Goal: Task Accomplishment & Management: Manage account settings

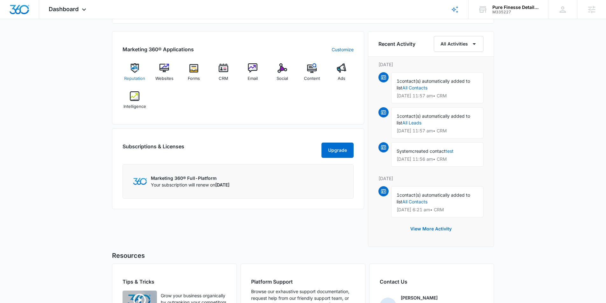
scroll to position [387, 0]
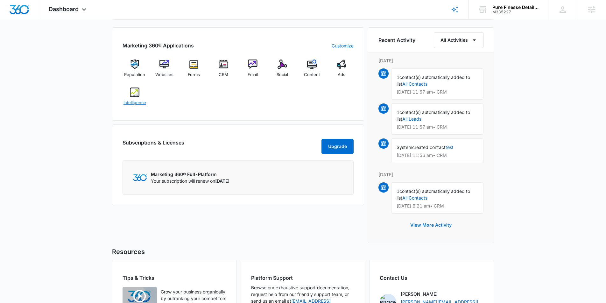
click at [135, 93] on img at bounding box center [135, 92] width 10 height 10
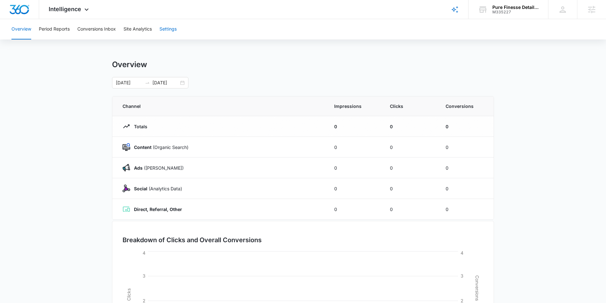
click at [169, 28] on button "Settings" at bounding box center [167, 29] width 17 height 20
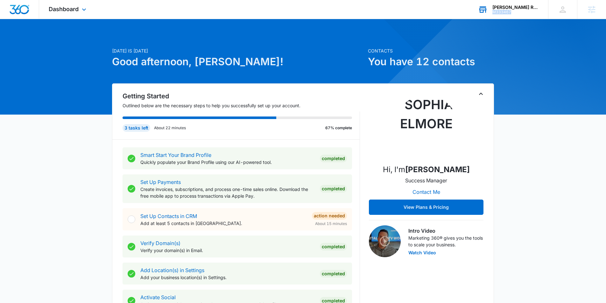
drag, startPoint x: 515, startPoint y: 14, endPoint x: 496, endPoint y: 12, distance: 19.1
click at [493, 13] on div "M333467" at bounding box center [515, 12] width 46 height 4
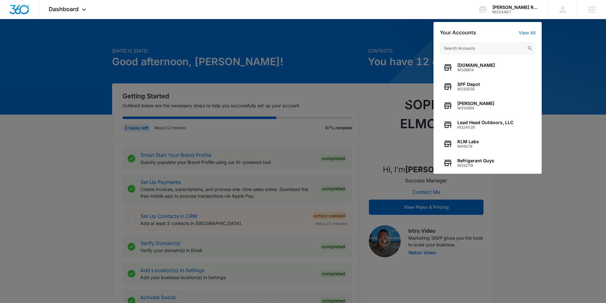
click at [71, 99] on div at bounding box center [303, 151] width 606 height 303
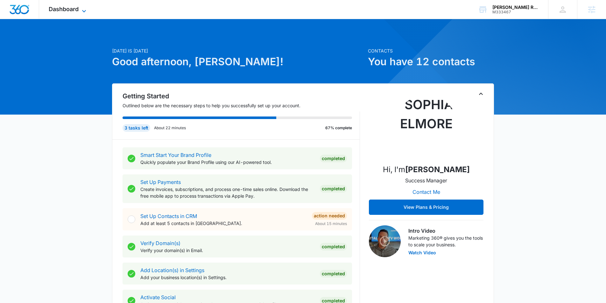
click at [77, 10] on span "Dashboard" at bounding box center [64, 9] width 30 height 7
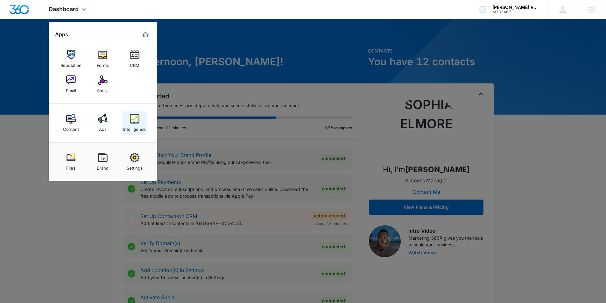
click at [136, 124] on div "Intelligence" at bounding box center [134, 127] width 23 height 8
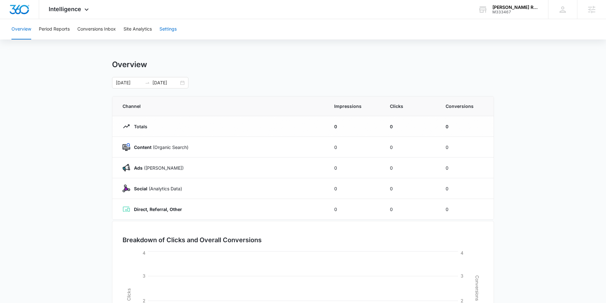
click at [171, 30] on button "Settings" at bounding box center [167, 29] width 17 height 20
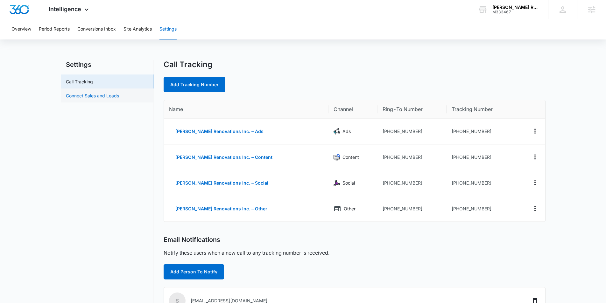
click at [90, 94] on link "Connect Sales and Leads" at bounding box center [92, 95] width 53 height 7
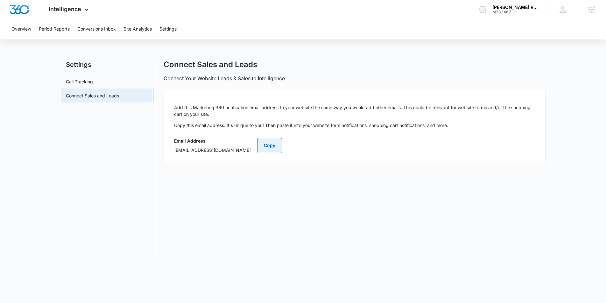
click at [282, 150] on button "Copy" at bounding box center [269, 145] width 25 height 15
click at [282, 148] on button "Copy" at bounding box center [269, 145] width 25 height 15
click at [500, 9] on div "[PERSON_NAME] Renovations Inc." at bounding box center [515, 7] width 46 height 5
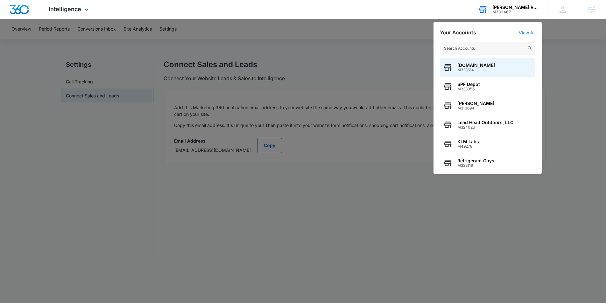
click at [526, 31] on link "View All" at bounding box center [527, 32] width 17 height 5
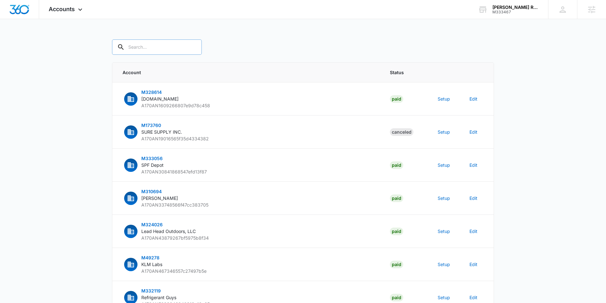
click at [140, 48] on input "text" at bounding box center [157, 46] width 90 height 15
type input "serrano"
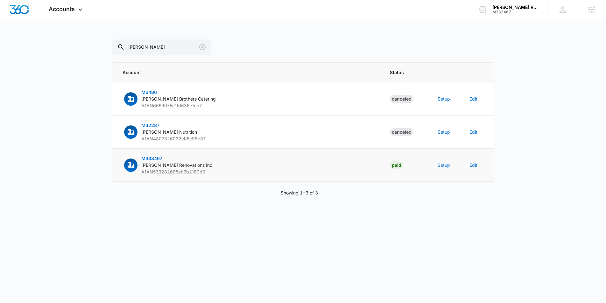
click at [440, 166] on button "Setup" at bounding box center [443, 165] width 12 height 7
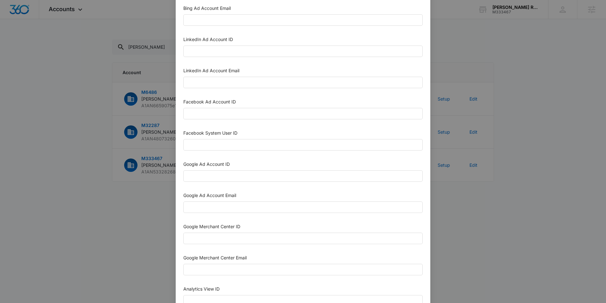
scroll to position [60, 0]
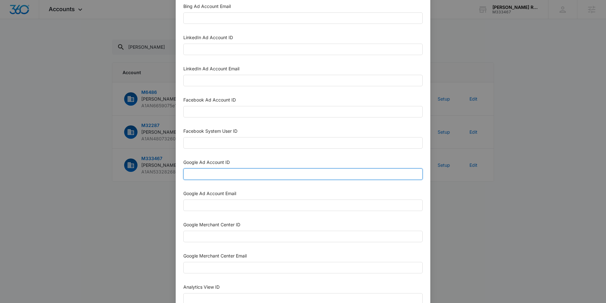
click at [235, 172] on input "Google Ad Account ID" at bounding box center [302, 173] width 239 height 11
paste input "[PHONE_NUMBER]"
type input "[PHONE_NUMBER]"
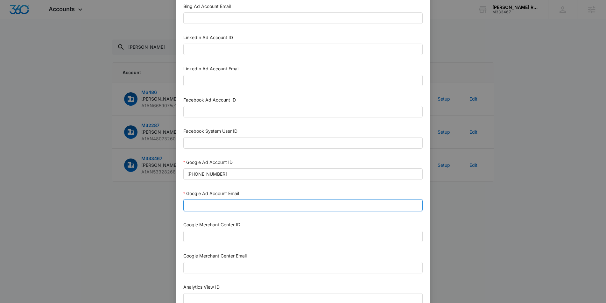
click at [209, 210] on input "Google Ad Account Email" at bounding box center [302, 204] width 239 height 11
type input "m360+accounts1025@madwiremedia.com"
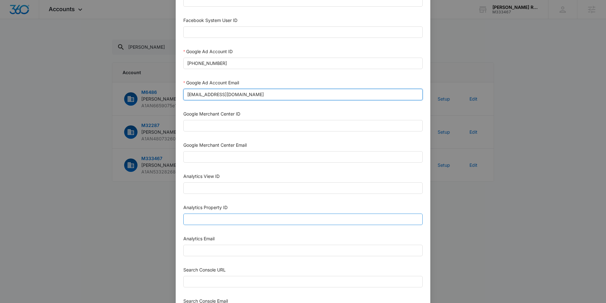
scroll to position [175, 0]
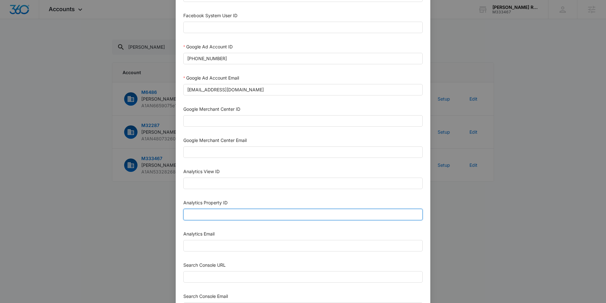
click at [199, 210] on input "Analytics Property ID" at bounding box center [302, 214] width 239 height 11
paste input "501261605"
drag, startPoint x: 199, startPoint y: 214, endPoint x: 171, endPoint y: 213, distance: 27.1
click at [171, 213] on div "Setup Account Bing Ad Account ID Bing Ad Account Email LinkedIn Ad Account ID L…" at bounding box center [303, 151] width 606 height 303
type input "501261605"
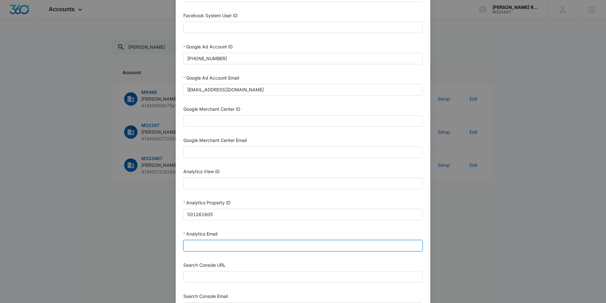
click at [215, 242] on input "Analytics Email" at bounding box center [302, 245] width 239 height 11
type input "m360+accounts1025@madwiremedia.com"
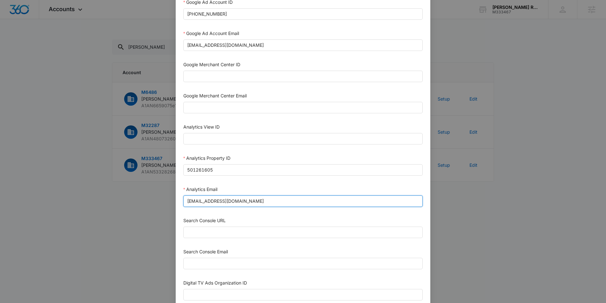
scroll to position [264, 0]
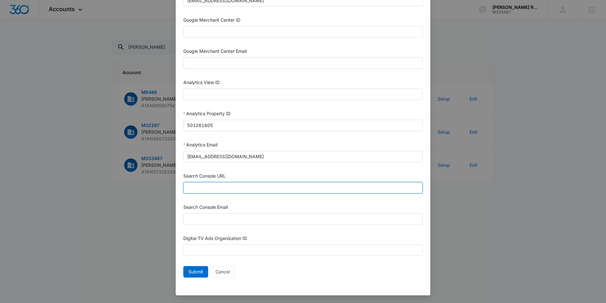
drag, startPoint x: 218, startPoint y: 184, endPoint x: 219, endPoint y: 189, distance: 5.2
click at [218, 184] on input "Search Console URL" at bounding box center [302, 187] width 239 height 11
paste input "https://serranorenovations.com/"
type input "https://serranorenovations.com/"
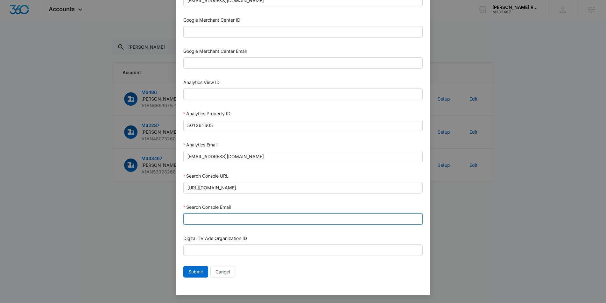
click at [199, 220] on input "Search Console Email" at bounding box center [302, 218] width 239 height 11
type input "M360+Accounts1025@madwiremedia.com"
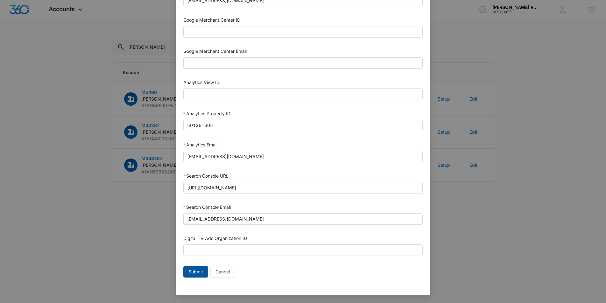
click at [192, 273] on span "Submit" at bounding box center [195, 271] width 15 height 7
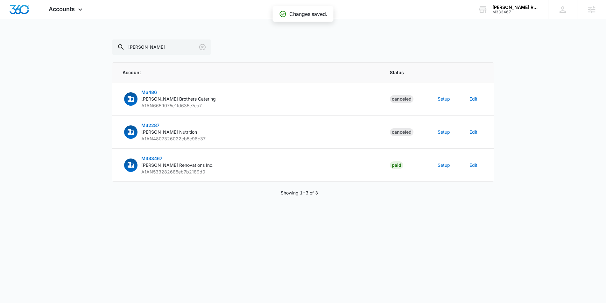
scroll to position [258, 0]
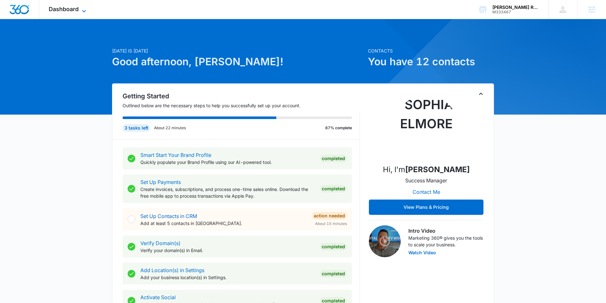
click at [86, 7] on icon at bounding box center [84, 11] width 8 height 8
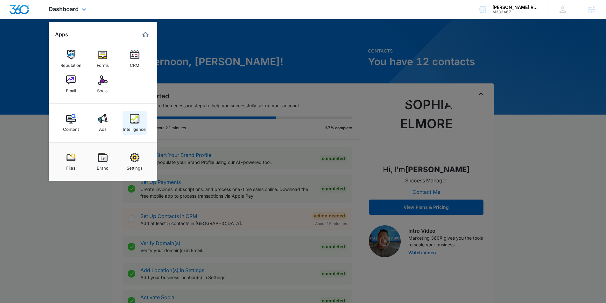
click at [137, 118] on img at bounding box center [135, 119] width 10 height 10
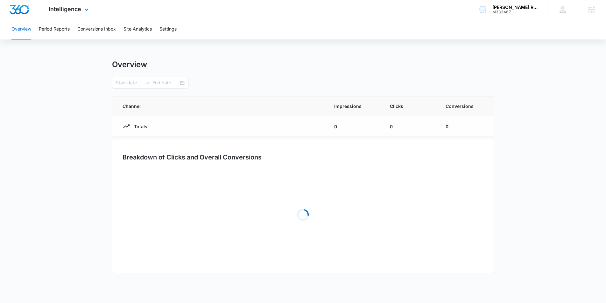
type input "07/14/2025"
type input "08/13/2025"
click at [170, 26] on button "Settings" at bounding box center [167, 29] width 17 height 20
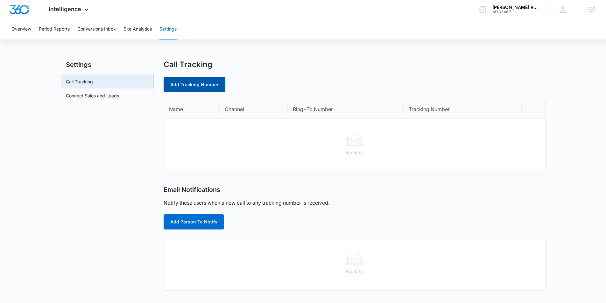
click at [189, 86] on link "Add Tracking Number" at bounding box center [195, 84] width 62 height 15
select select "by_area_code"
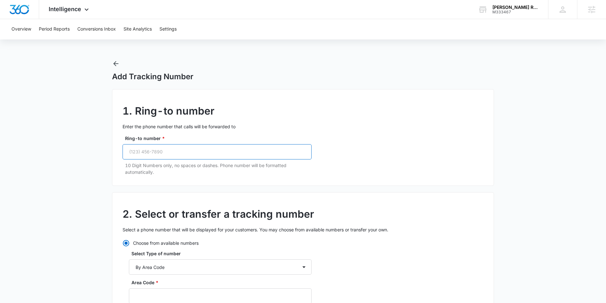
drag, startPoint x: 155, startPoint y: 151, endPoint x: 152, endPoint y: 149, distance: 3.4
click at [154, 150] on input "Ring-to number *" at bounding box center [216, 151] width 189 height 15
paste input "(728) 202-9950"
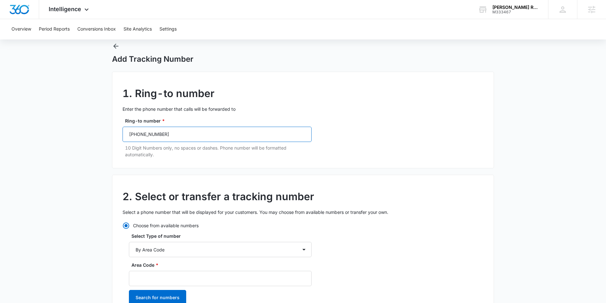
scroll to position [18, 0]
type input "(728) 202-9950"
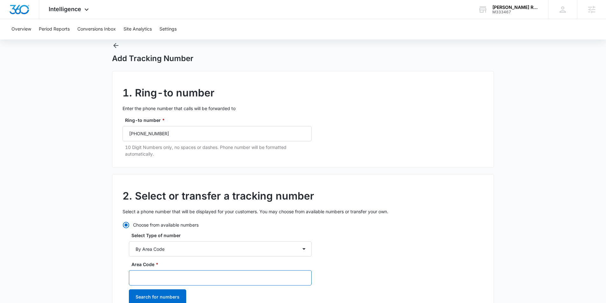
click at [162, 276] on input "Area Code *" at bounding box center [220, 277] width 183 height 15
type input "728"
click at [178, 297] on button "Search for numbers" at bounding box center [157, 296] width 57 height 15
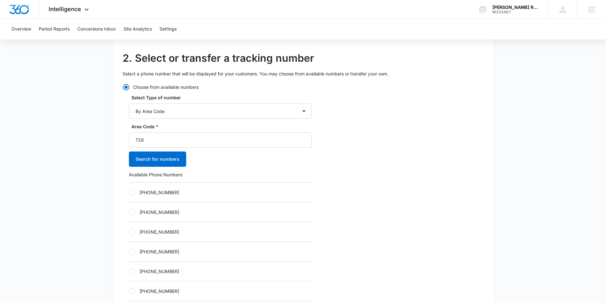
scroll to position [157, 0]
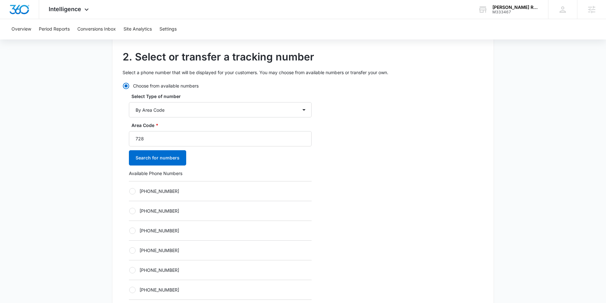
click at [123, 190] on div "Choose from available numbers Select Type of number By City & State By State On…" at bounding box center [216, 235] width 189 height 306
click at [137, 189] on label "+17282040061" at bounding box center [220, 191] width 183 height 7
click at [129, 191] on input "+17282040061" at bounding box center [129, 191] width 0 height 0
radio input "true"
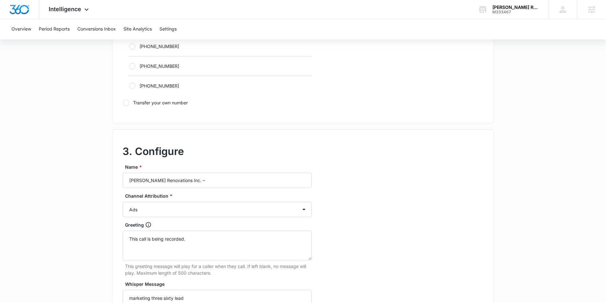
scroll to position [467, 0]
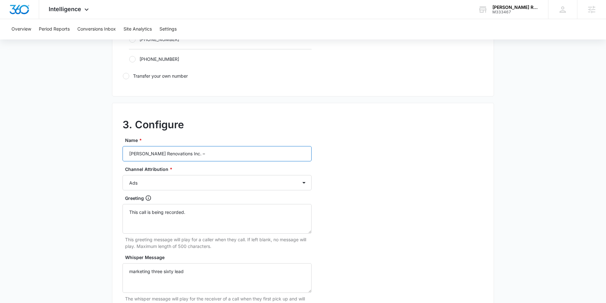
click at [204, 153] on input "Serrano Renovations Inc. –" at bounding box center [216, 153] width 189 height 15
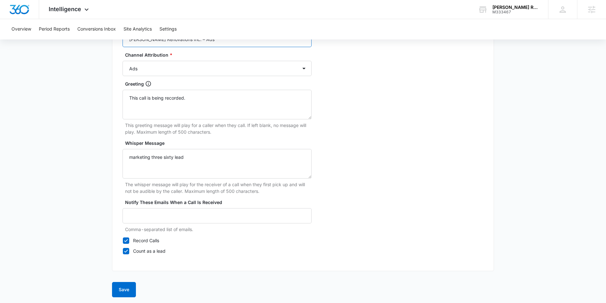
scroll to position [583, 0]
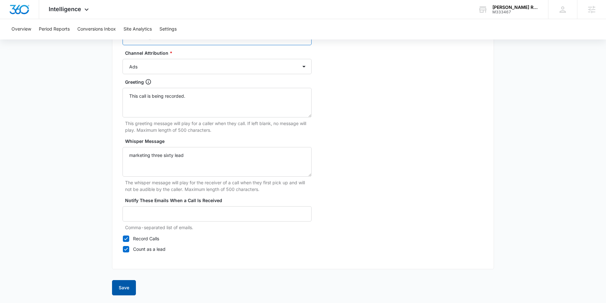
type input "Serrano Renovations Inc. – Ads"
click at [123, 286] on button "Save" at bounding box center [124, 287] width 24 height 15
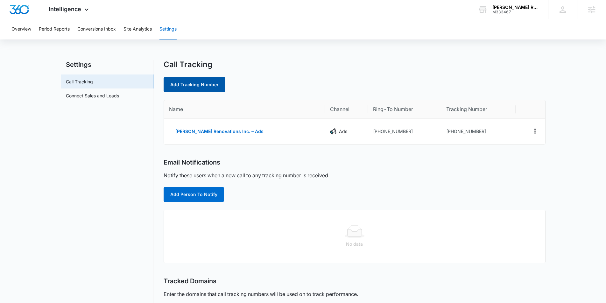
click at [190, 88] on link "Add Tracking Number" at bounding box center [195, 84] width 62 height 15
select select "by_area_code"
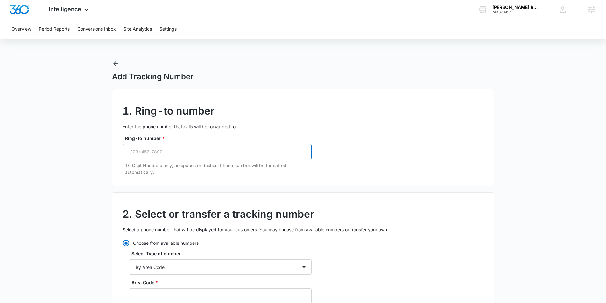
click at [148, 154] on input "Ring-to number *" at bounding box center [216, 151] width 189 height 15
paste input "(728) 202-9950"
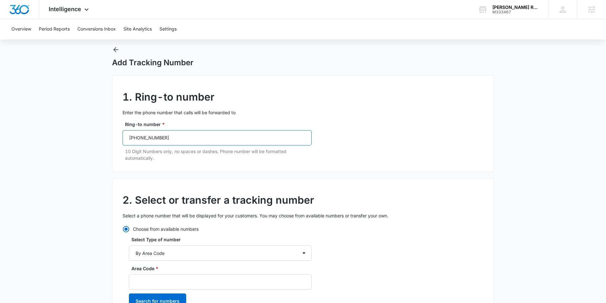
scroll to position [22, 0]
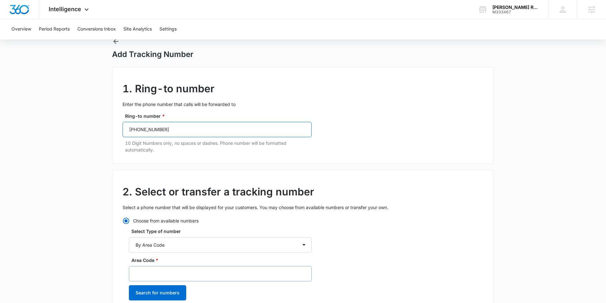
type input "(728) 202-9950"
click at [146, 269] on input "Area Code *" at bounding box center [220, 273] width 183 height 15
type input "9"
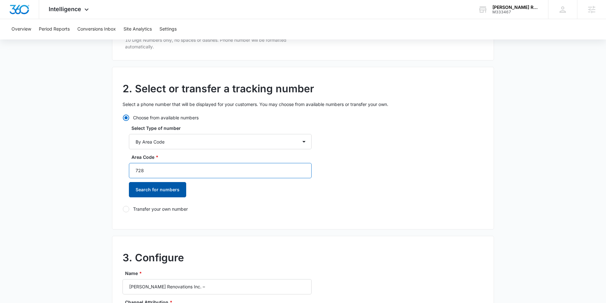
scroll to position [127, 0]
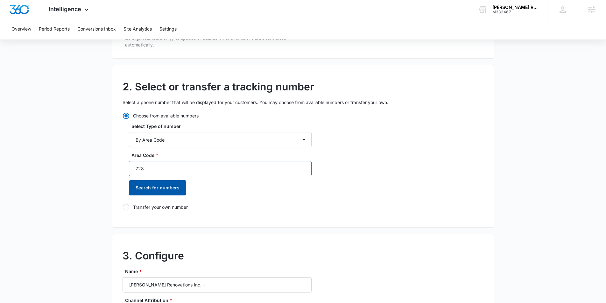
type input "728"
click at [149, 184] on button "Search for numbers" at bounding box center [157, 187] width 57 height 15
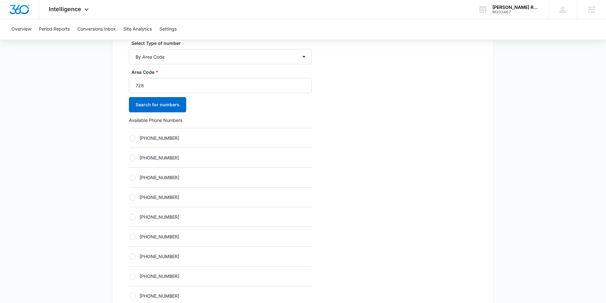
click at [134, 139] on div at bounding box center [132, 138] width 6 height 6
click at [129, 138] on input "+17282040062" at bounding box center [129, 138] width 0 height 0
radio input "true"
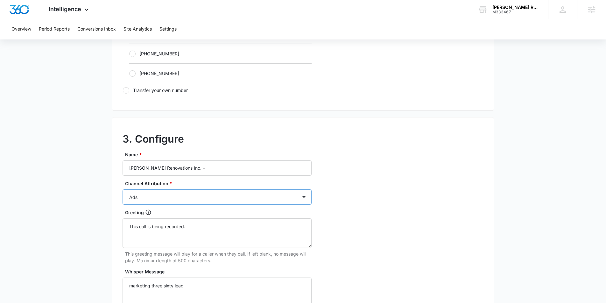
scroll to position [454, 0]
click at [231, 168] on input "Serrano Renovations Inc. –" at bounding box center [216, 166] width 189 height 15
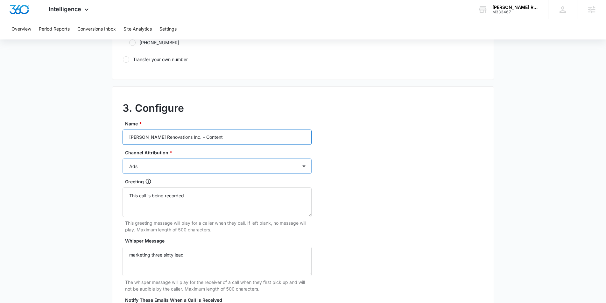
scroll to position [494, 0]
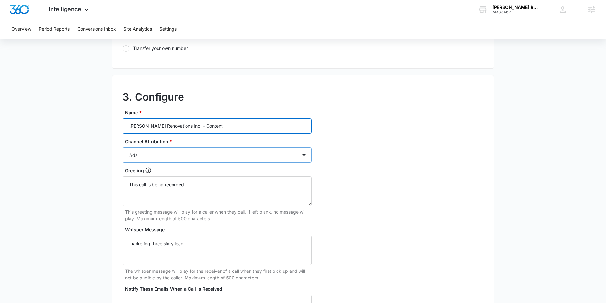
type input "Serrano Renovations Inc. – Content"
click at [157, 152] on select "Ads Local Service Ads Content Social Other" at bounding box center [216, 154] width 189 height 15
select select "CONTENT"
click at [122, 147] on select "Ads Local Service Ads Content Social Other" at bounding box center [216, 154] width 189 height 15
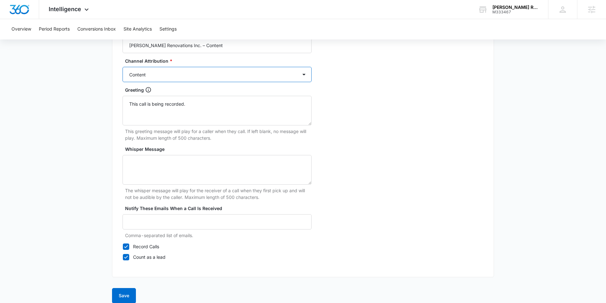
scroll to position [583, 0]
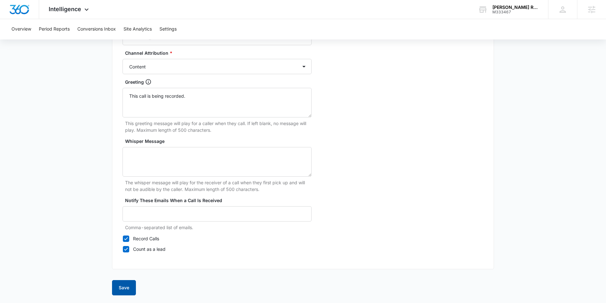
click at [125, 289] on button "Save" at bounding box center [124, 287] width 24 height 15
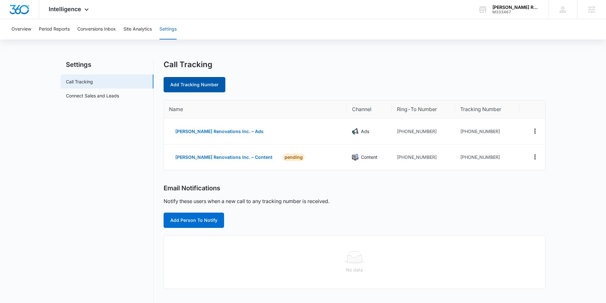
click at [185, 83] on link "Add Tracking Number" at bounding box center [195, 84] width 62 height 15
select select "by_area_code"
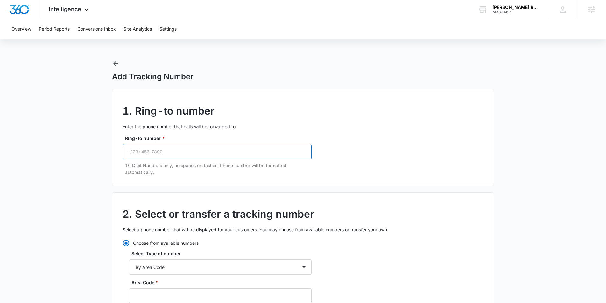
click at [153, 152] on input "Ring-to number *" at bounding box center [216, 151] width 189 height 15
paste input "(728) 202-9950"
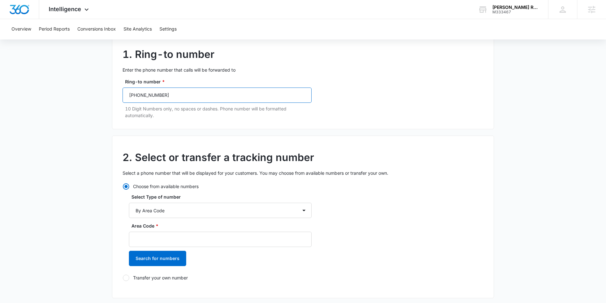
scroll to position [65, 0]
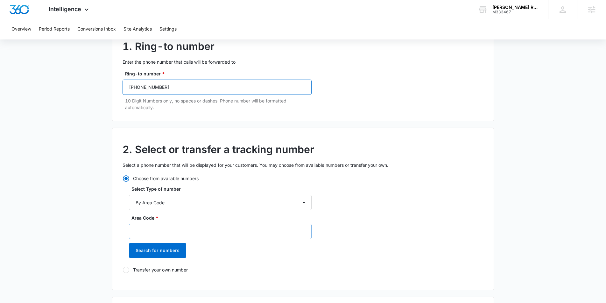
type input "(728) 202-9950"
click at [185, 236] on input "Area Code *" at bounding box center [220, 231] width 183 height 15
type input "728"
click at [172, 251] on button "Search for numbers" at bounding box center [157, 250] width 57 height 15
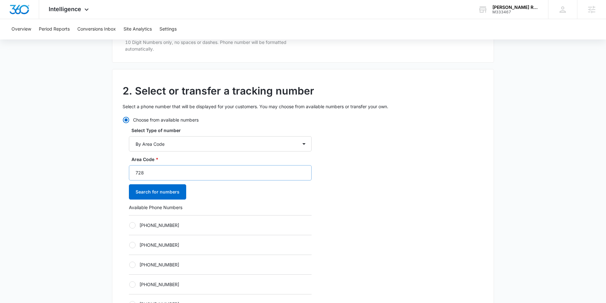
scroll to position [132, 0]
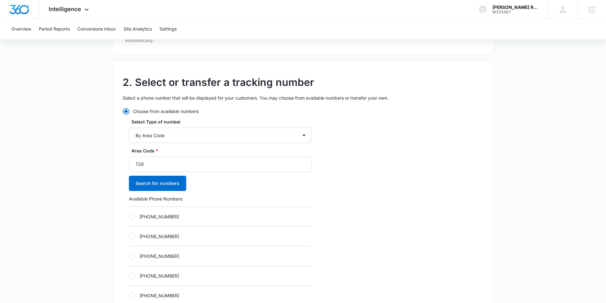
click at [134, 220] on div "+17282040063" at bounding box center [220, 216] width 183 height 20
click at [133, 217] on div at bounding box center [132, 216] width 6 height 6
click at [129, 217] on input "+17282040063" at bounding box center [129, 216] width 0 height 0
radio input "true"
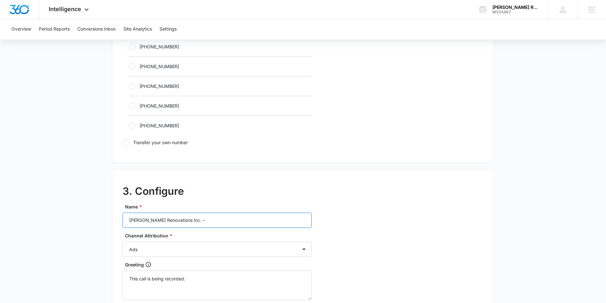
scroll to position [402, 0]
click at [195, 222] on input "Serrano Renovations Inc. –" at bounding box center [216, 218] width 189 height 15
type input "Serrano Renovations Inc. – Social"
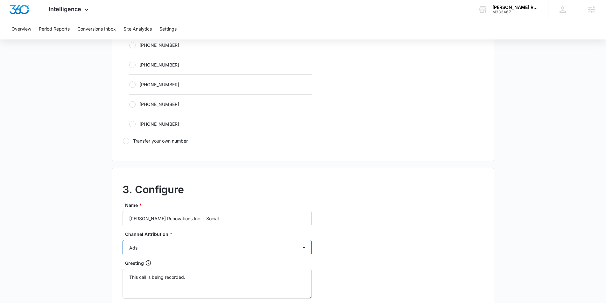
click at [238, 254] on select "Ads Local Service Ads Content Social Other" at bounding box center [216, 247] width 189 height 15
select select "SOCIAL"
click at [122, 240] on select "Ads Local Service Ads Content Social Other" at bounding box center [216, 247] width 189 height 15
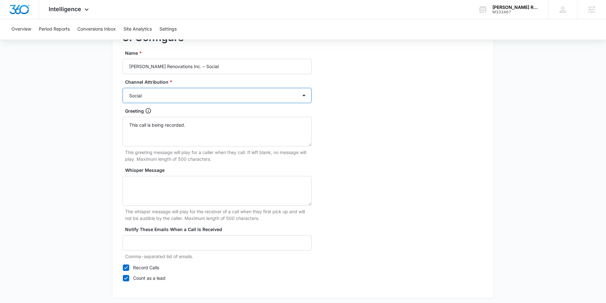
scroll to position [583, 0]
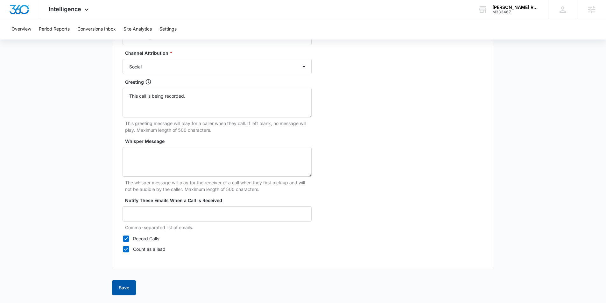
click at [121, 287] on button "Save" at bounding box center [124, 287] width 24 height 15
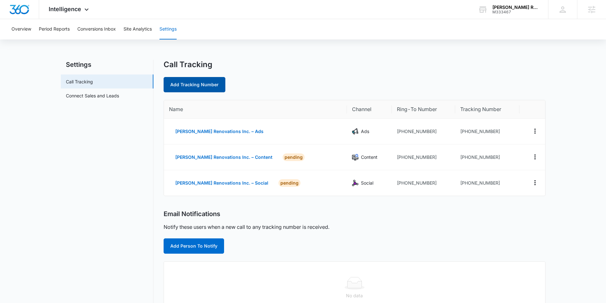
click at [193, 87] on link "Add Tracking Number" at bounding box center [195, 84] width 62 height 15
select select "by_area_code"
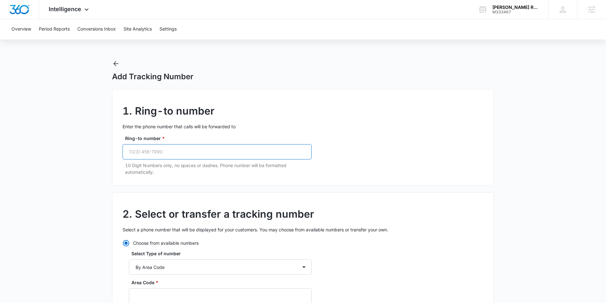
click at [162, 155] on input "Ring-to number *" at bounding box center [216, 151] width 189 height 15
paste input "(728) 202-9950"
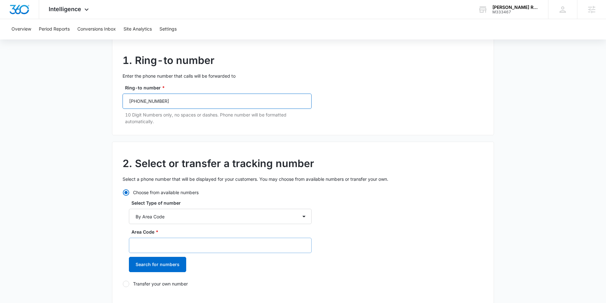
scroll to position [56, 0]
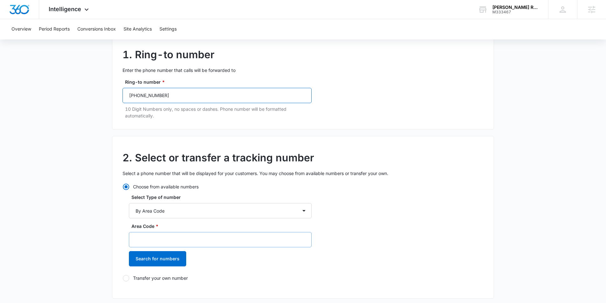
type input "(728) 202-9950"
click at [173, 243] on input "Area Code *" at bounding box center [220, 239] width 183 height 15
type input "728"
click at [174, 256] on button "Search for numbers" at bounding box center [157, 258] width 57 height 15
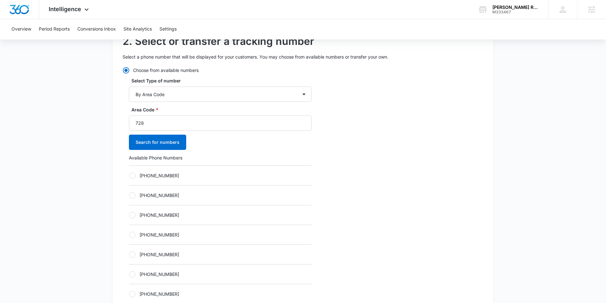
scroll to position [173, 0]
click at [130, 174] on div at bounding box center [132, 175] width 6 height 6
click at [129, 175] on input "+17282040064" at bounding box center [129, 175] width 0 height 0
radio input "true"
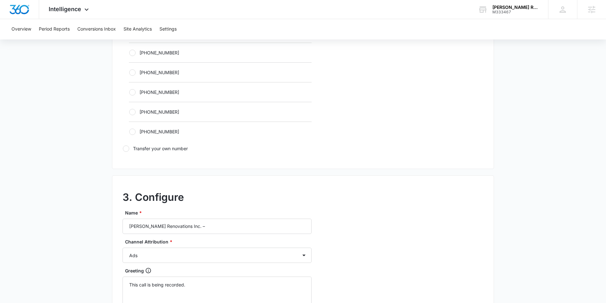
scroll to position [395, 0]
click at [200, 228] on input "Serrano Renovations Inc. –" at bounding box center [216, 225] width 189 height 15
type input "Serrano Renovations Inc. – Other"
click at [172, 255] on select "Ads Local Service Ads Content Social Other" at bounding box center [216, 254] width 189 height 15
select select "OTHER"
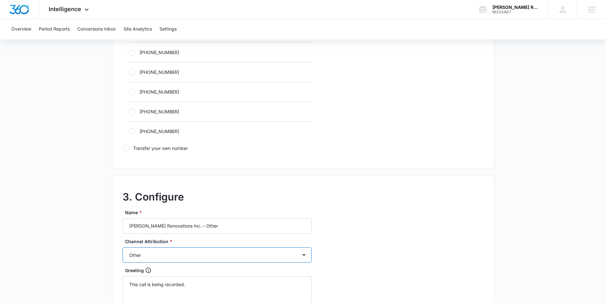
click at [122, 247] on select "Ads Local Service Ads Content Social Other" at bounding box center [216, 254] width 189 height 15
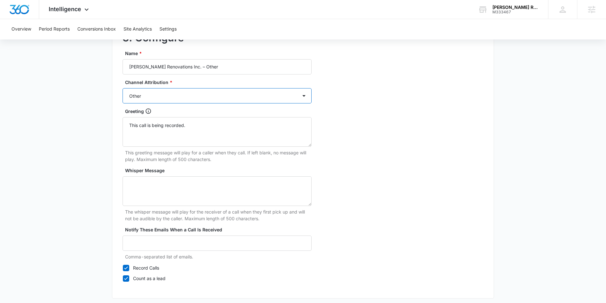
scroll to position [583, 0]
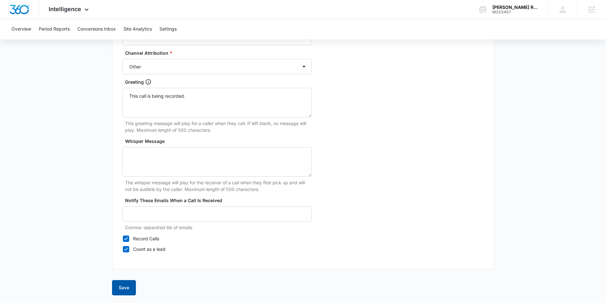
click at [122, 287] on button "Save" at bounding box center [124, 287] width 24 height 15
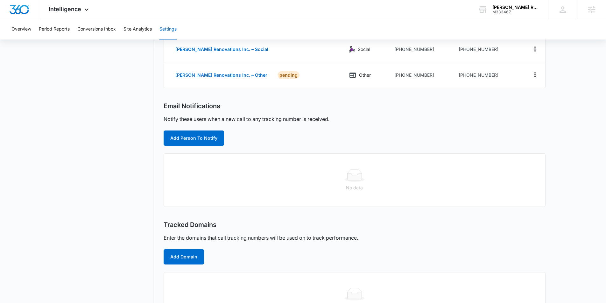
scroll to position [164, 0]
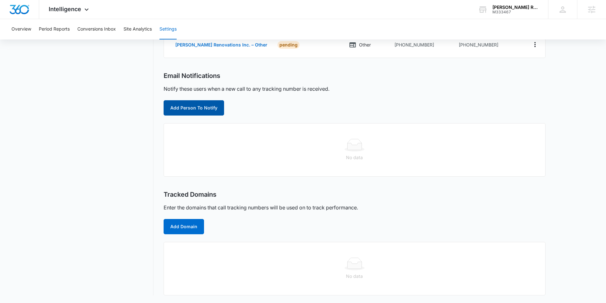
click at [176, 105] on button "Add Person To Notify" at bounding box center [194, 107] width 60 height 15
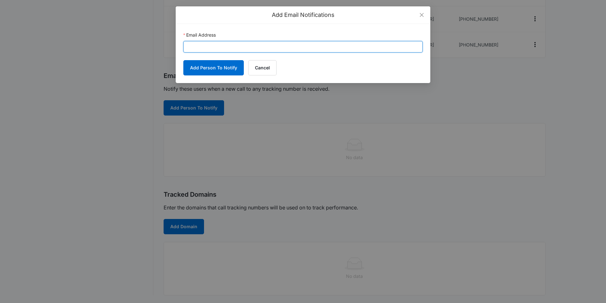
click at [288, 45] on input "Email Address" at bounding box center [302, 46] width 239 height 11
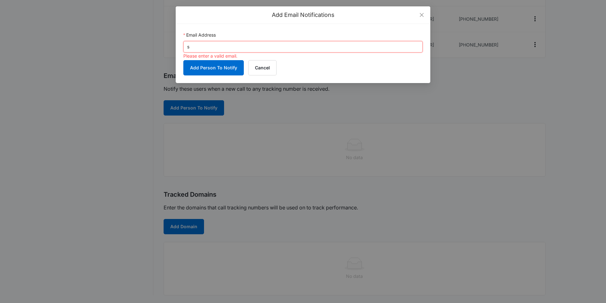
paste input "erranosreno@gmail.com"
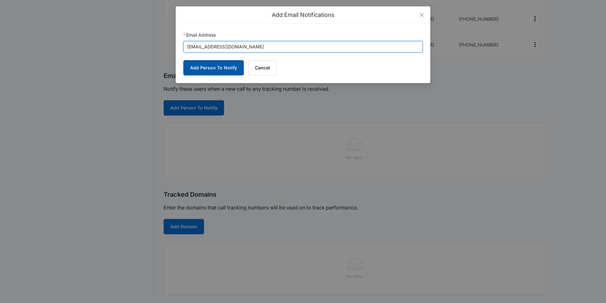
type input "serranosreno@gmail.com"
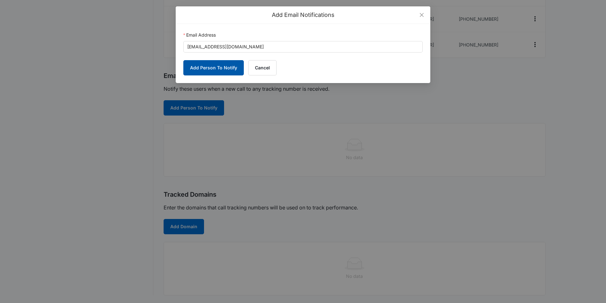
click at [229, 67] on button "Add Person To Notify" at bounding box center [213, 67] width 60 height 15
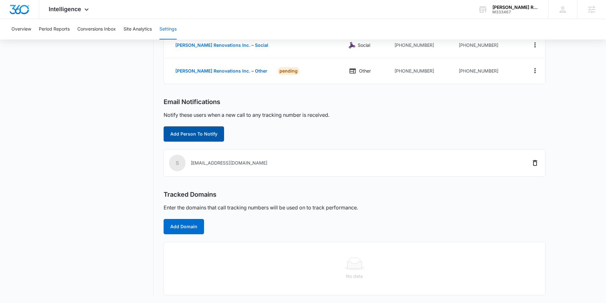
click at [179, 132] on button "Add Person To Notify" at bounding box center [194, 133] width 60 height 15
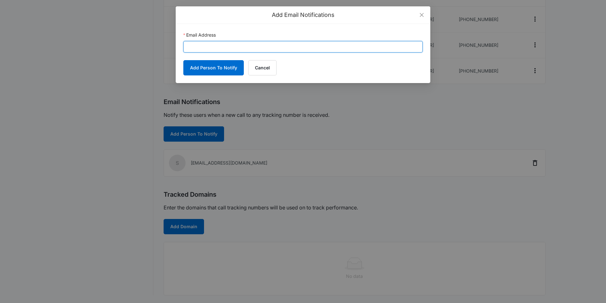
click at [209, 48] on input "Email Address" at bounding box center [302, 46] width 239 height 11
paste input "sophia.elmore@madwire.com"
type input "sophia.elmore@madwire.com"
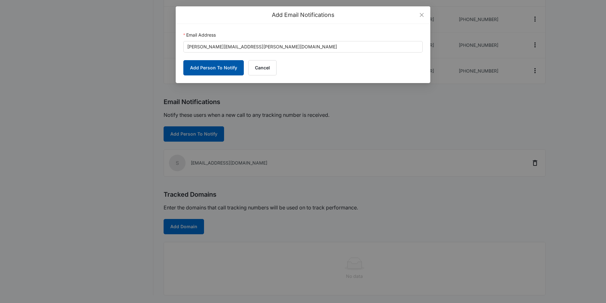
click at [213, 66] on button "Add Person To Notify" at bounding box center [213, 67] width 60 height 15
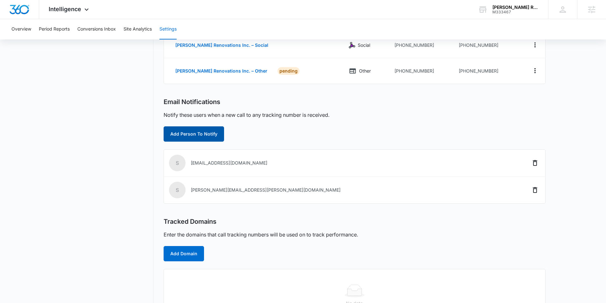
scroll to position [165, 0]
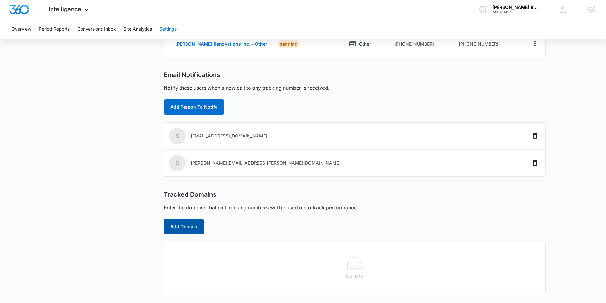
click at [190, 231] on button "Add Domain" at bounding box center [184, 226] width 40 height 15
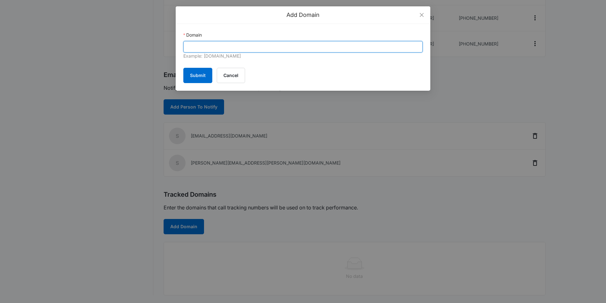
click at [244, 46] on input "Domain" at bounding box center [302, 46] width 239 height 11
paste input "https://serranorenovations.com/"
drag, startPoint x: 203, startPoint y: 48, endPoint x: 166, endPoint y: 44, distance: 36.4
click at [166, 44] on div "Add Domain Domain https://serranorenovations.com/ Example: marketing360.com Sub…" at bounding box center [303, 151] width 606 height 303
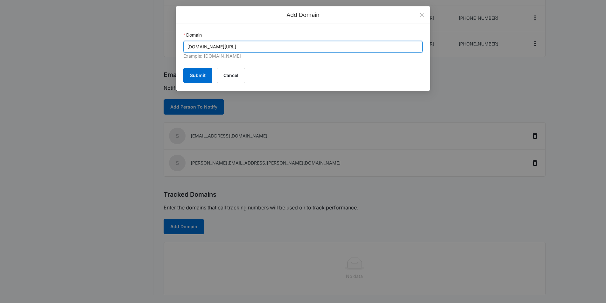
click at [275, 44] on input "serranorenovations.com/" at bounding box center [302, 46] width 239 height 11
type input "serranorenovations.com"
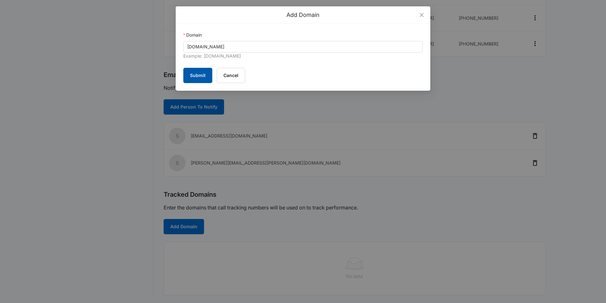
click at [203, 74] on button "Submit" at bounding box center [197, 75] width 29 height 15
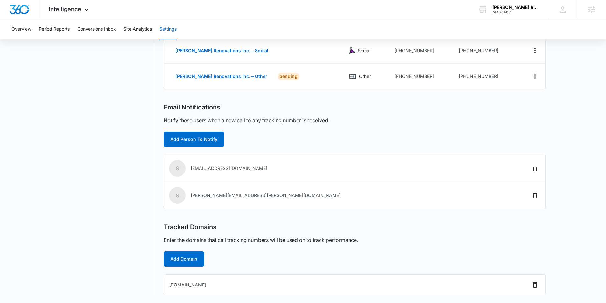
scroll to position [0, 0]
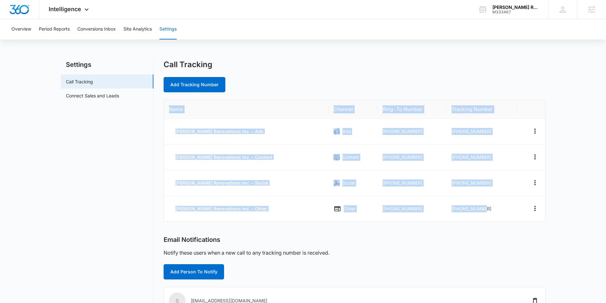
drag, startPoint x: 492, startPoint y: 207, endPoint x: 166, endPoint y: 108, distance: 341.3
click at [164, 109] on table "Name Channel Ring-To Number Tracking Number [PERSON_NAME] Renovations Inc. – Ad…" at bounding box center [354, 160] width 381 height 121
copy table "Name Channel Ring-To Number Tracking Number [PERSON_NAME] Renovations Inc. – Ad…"
click at [399, 127] on td "[PHONE_NUMBER]" at bounding box center [411, 132] width 69 height 26
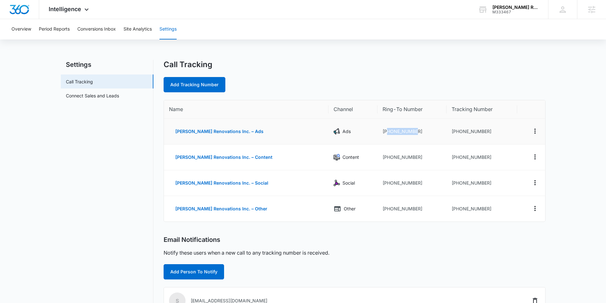
drag, startPoint x: 404, startPoint y: 131, endPoint x: 374, endPoint y: 134, distance: 29.4
click at [377, 134] on td "+17282029950" at bounding box center [411, 132] width 69 height 26
copy td "7282029950"
drag, startPoint x: 394, startPoint y: 157, endPoint x: 390, endPoint y: 162, distance: 6.2
click at [377, 158] on td "+17282029950" at bounding box center [411, 157] width 69 height 26
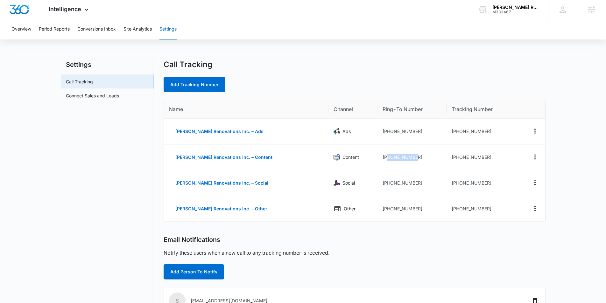
copy td "7282029950"
drag, startPoint x: 401, startPoint y: 130, endPoint x: 463, endPoint y: 130, distance: 61.7
click at [394, 130] on td "+17282029950" at bounding box center [411, 132] width 69 height 26
drag, startPoint x: 484, startPoint y: 131, endPoint x: 448, endPoint y: 132, distance: 36.0
click at [448, 132] on td "+17282040061" at bounding box center [481, 132] width 70 height 26
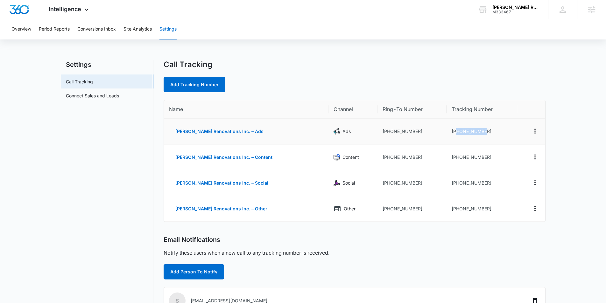
copy td "7282040061"
drag, startPoint x: 483, startPoint y: 155, endPoint x: 449, endPoint y: 158, distance: 33.8
click at [448, 158] on td "+17282040062" at bounding box center [481, 157] width 70 height 26
copy td "7282040062"
drag, startPoint x: 470, startPoint y: 181, endPoint x: 448, endPoint y: 184, distance: 22.5
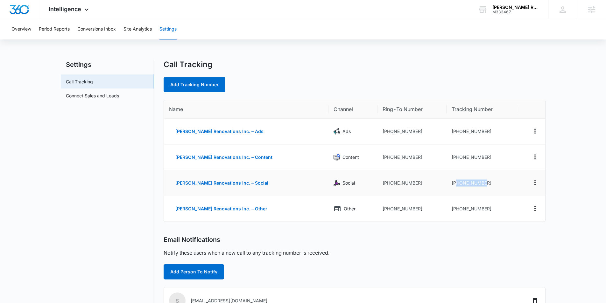
click at [448, 184] on td "+17282040063" at bounding box center [481, 183] width 70 height 26
copy td "7282040063"
drag, startPoint x: 479, startPoint y: 209, endPoint x: 448, endPoint y: 208, distance: 31.2
click at [448, 208] on td "+17282040064" at bounding box center [481, 208] width 70 height 25
copy td "7282040064"
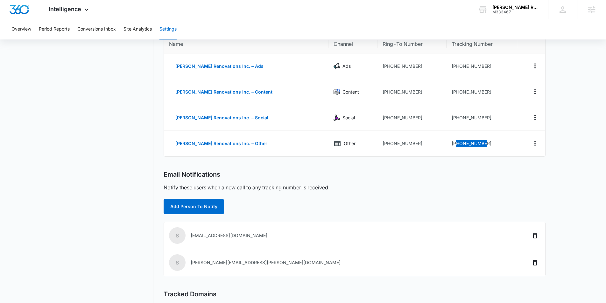
scroll to position [76, 0]
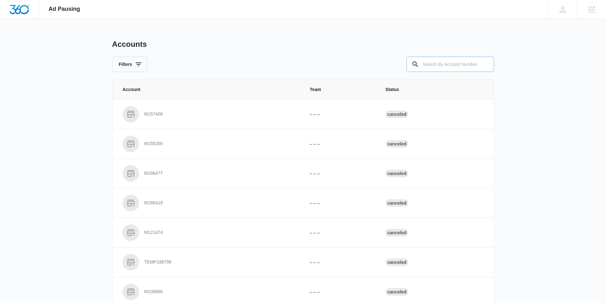
drag, startPoint x: 471, startPoint y: 74, endPoint x: 466, endPoint y: 66, distance: 9.6
click at [471, 74] on div "Accounts Filters Account Team Status M157406 – – – Canceled M155205 – – – Cance…" at bounding box center [303, 234] width 382 height 391
click at [465, 65] on input "text" at bounding box center [449, 64] width 87 height 15
type input "M333467"
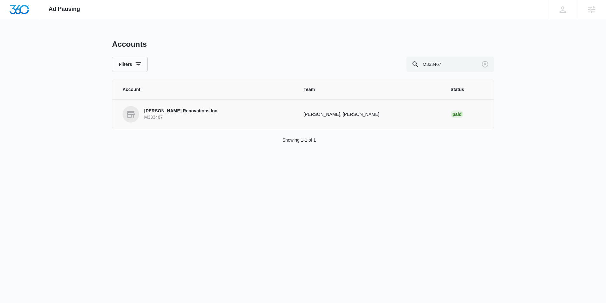
click at [176, 108] on p "[PERSON_NAME] Renovations Inc." at bounding box center [181, 111] width 74 height 6
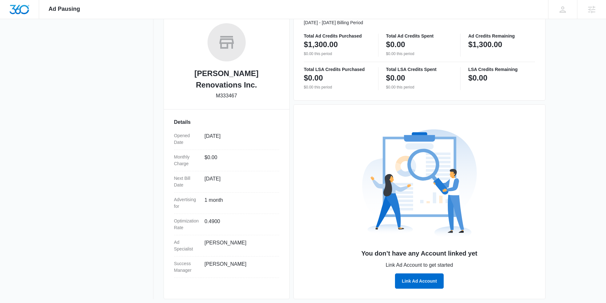
scroll to position [102, 0]
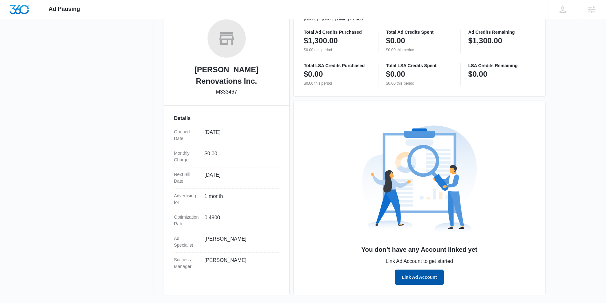
click at [434, 280] on button "Link Ad Account" at bounding box center [419, 276] width 48 height 15
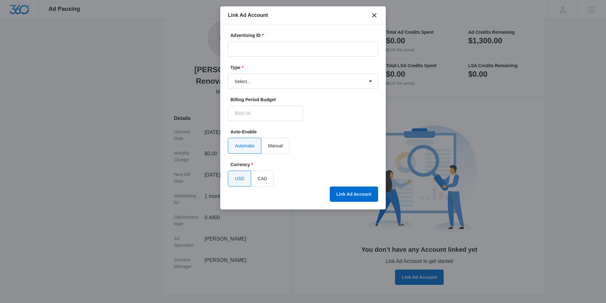
type input "$0.00"
click at [292, 47] on input "Advertising ID *" at bounding box center [303, 48] width 150 height 15
click at [309, 50] on input "Advertising ID *" at bounding box center [303, 48] width 150 height 15
paste input "[PHONE_NUMBER]"
type input "[PHONE_NUMBER]"
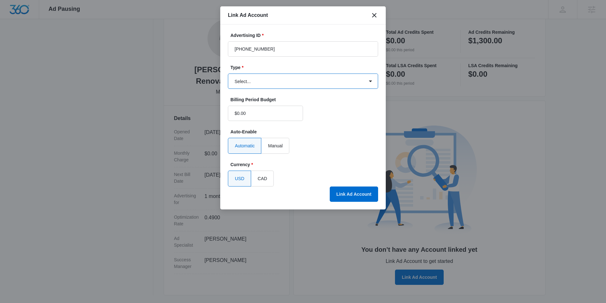
click at [315, 77] on select "Select... Bing Ads Facebook Ads Google Ads" at bounding box center [303, 80] width 150 height 15
select select "google"
click at [228, 73] on select "Select... Bing Ads Facebook Ads Google Ads" at bounding box center [303, 80] width 150 height 15
click at [353, 195] on button "Link Ad Account" at bounding box center [354, 193] width 48 height 15
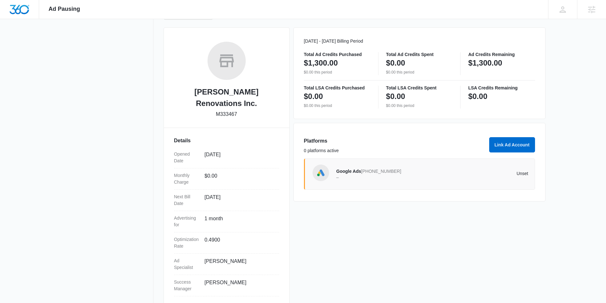
scroll to position [0, 0]
